Goal: Task Accomplishment & Management: Manage account settings

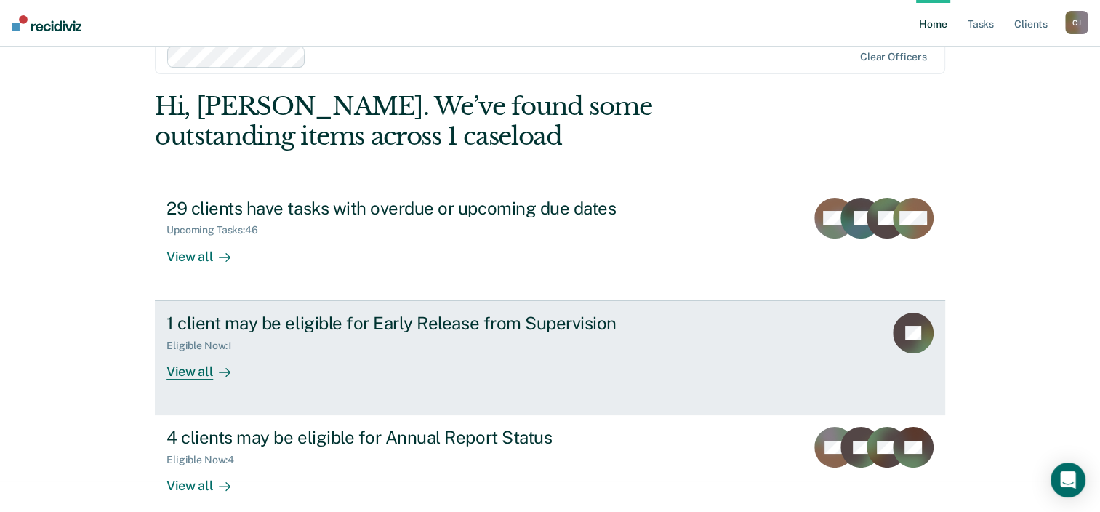
scroll to position [47, 0]
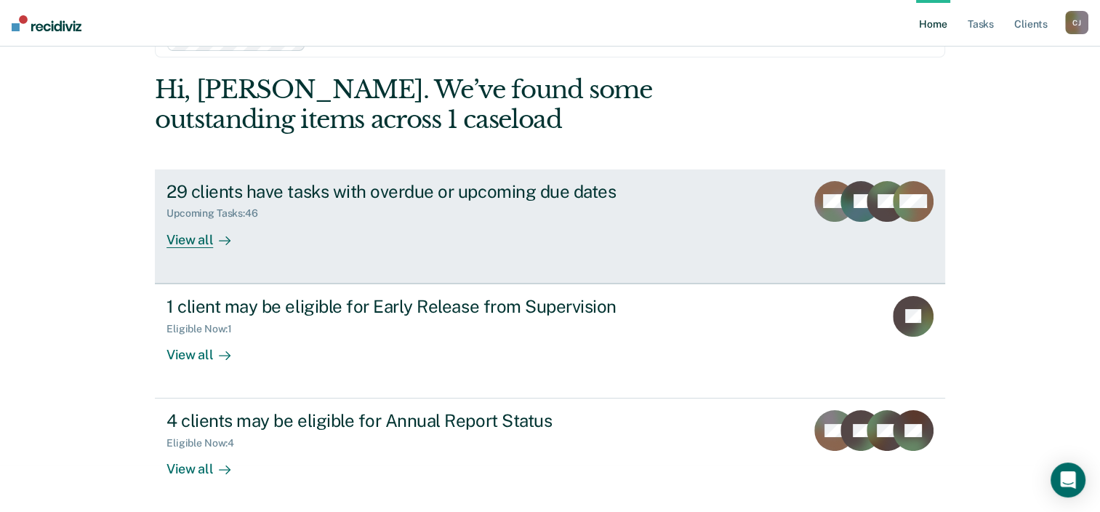
click at [193, 236] on div "View all" at bounding box center [207, 234] width 81 height 28
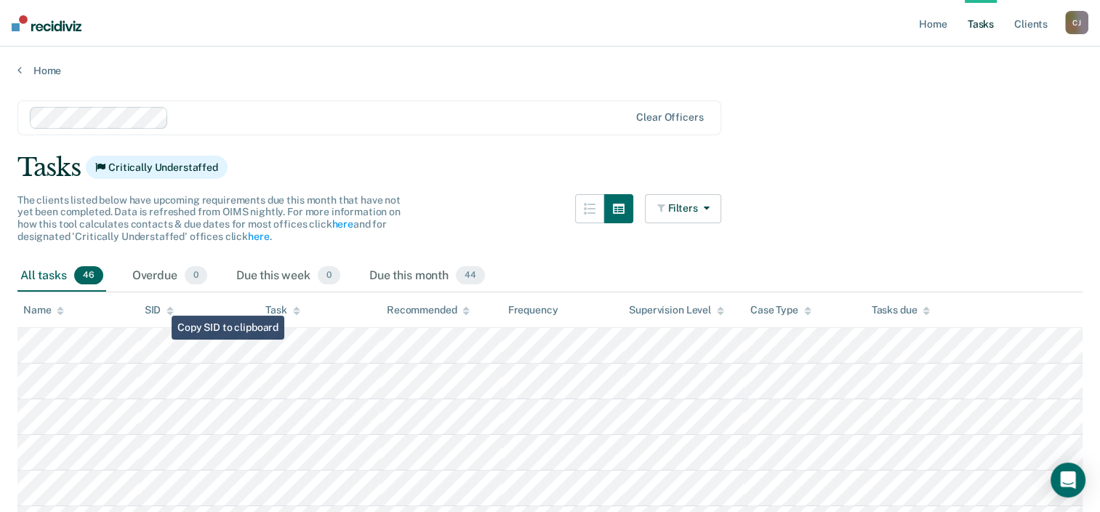
scroll to position [73, 0]
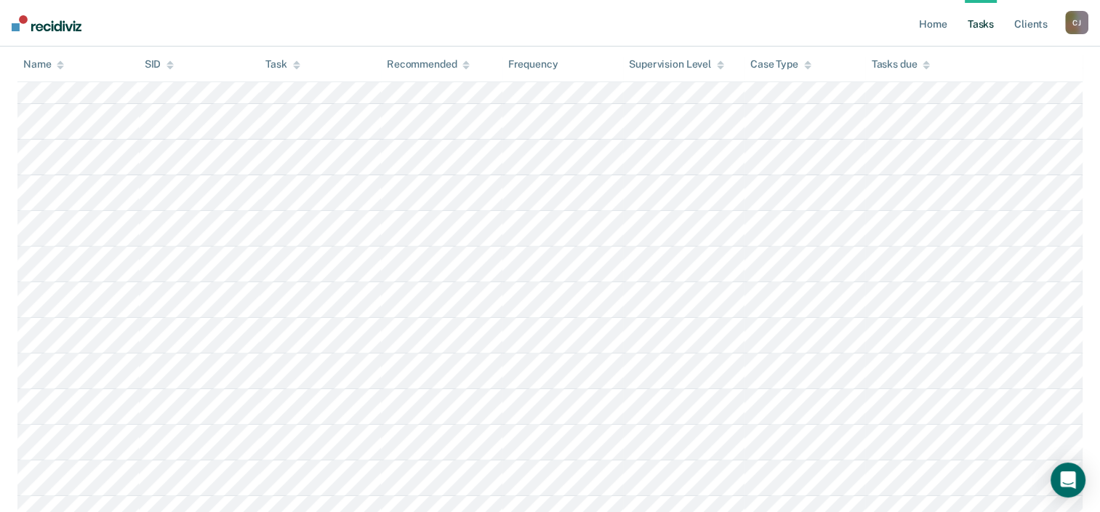
scroll to position [145, 0]
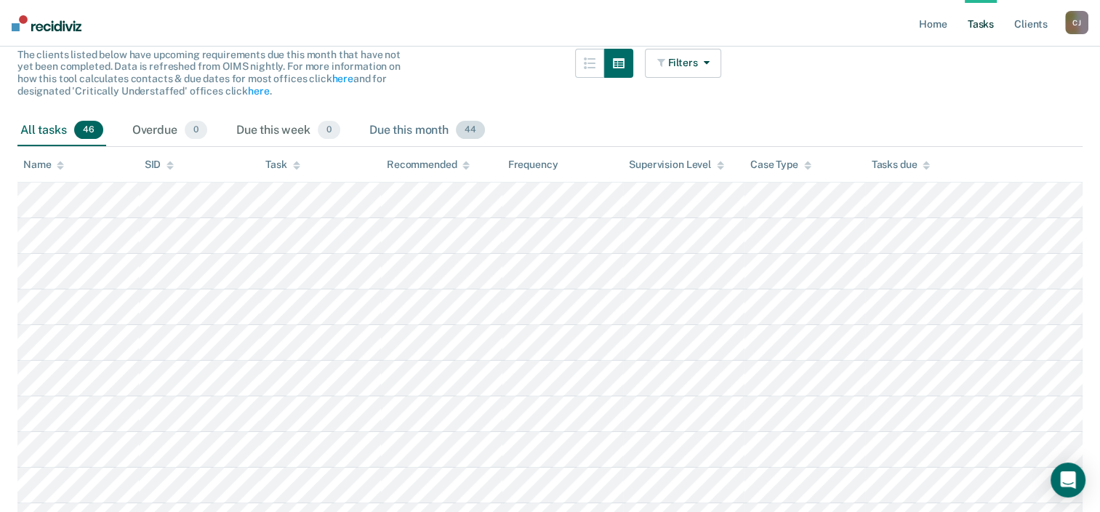
click at [471, 127] on span "44" at bounding box center [470, 130] width 29 height 19
click at [422, 129] on div "Due this month 44" at bounding box center [427, 131] width 121 height 32
